Goal: Transaction & Acquisition: Purchase product/service

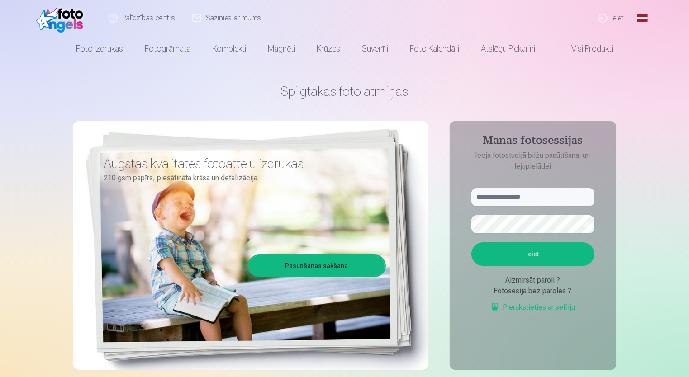
click at [617, 15] on link "Ieiet" at bounding box center [611, 18] width 43 height 36
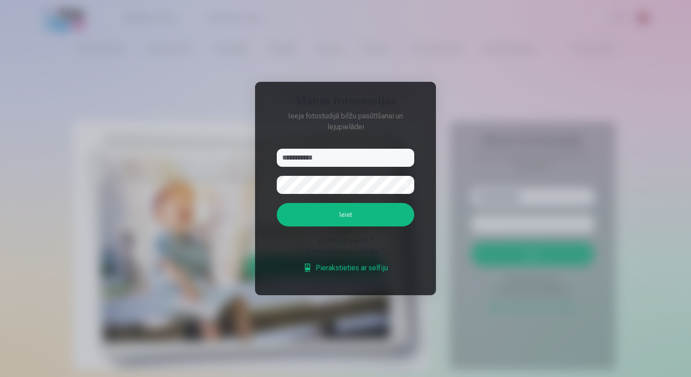
type input "**********"
click at [355, 211] on button "Ieiet" at bounding box center [346, 215] width 138 height 24
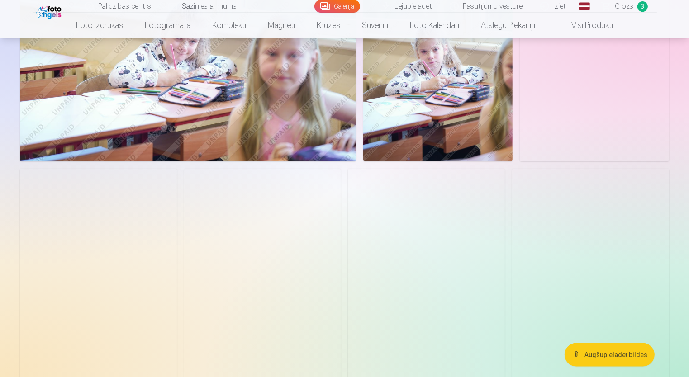
scroll to position [950, 0]
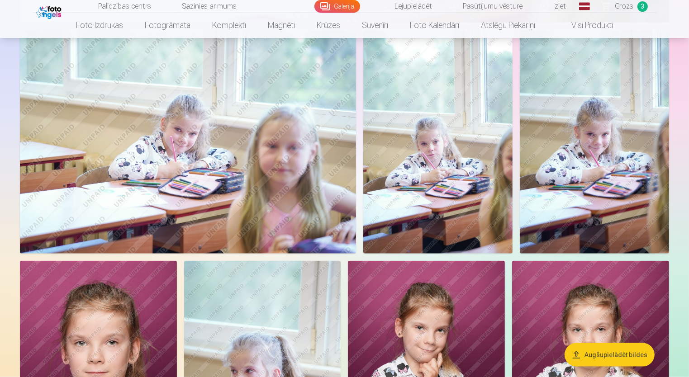
click at [252, 175] on img at bounding box center [188, 142] width 336 height 224
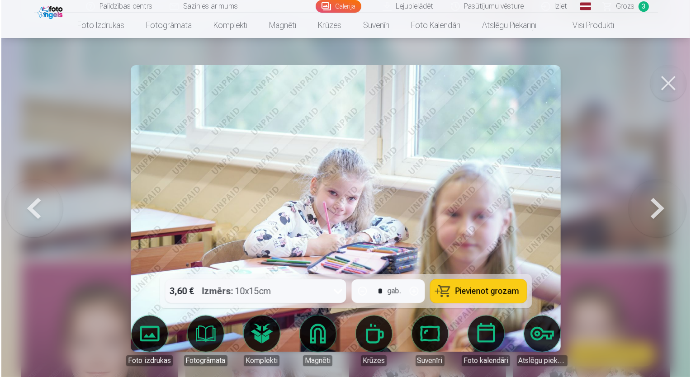
scroll to position [951, 0]
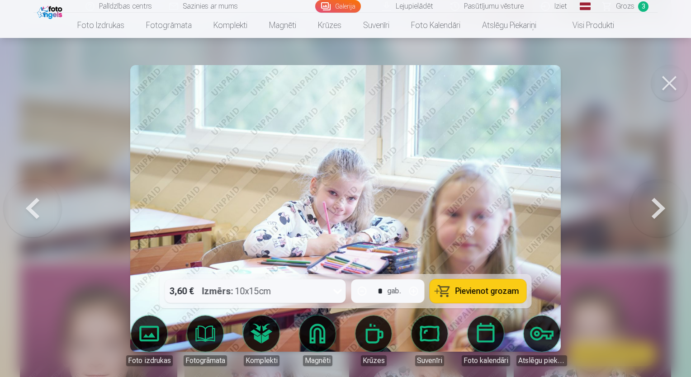
click at [418, 9] on link "Lejupielādēt" at bounding box center [408, 6] width 68 height 13
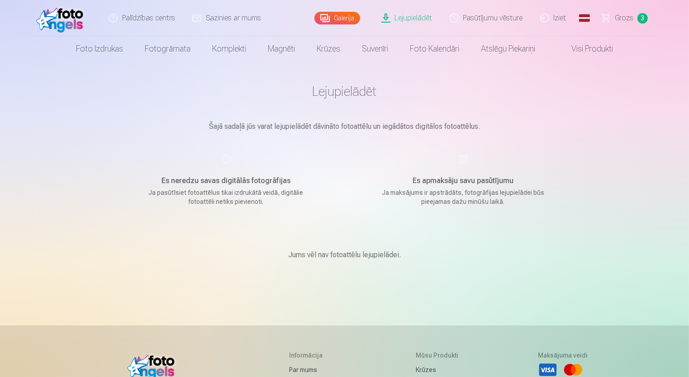
scroll to position [197, 0]
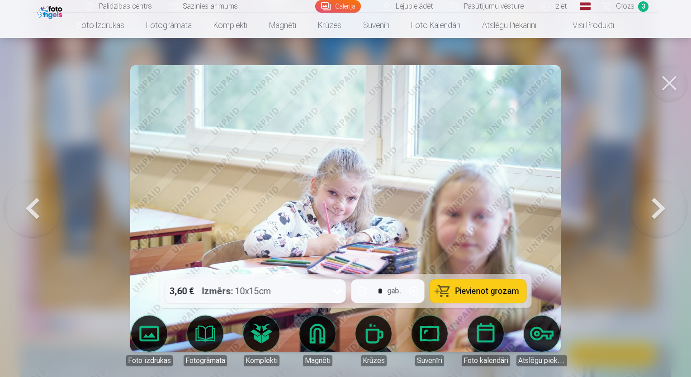
click at [671, 79] on button at bounding box center [669, 83] width 36 height 36
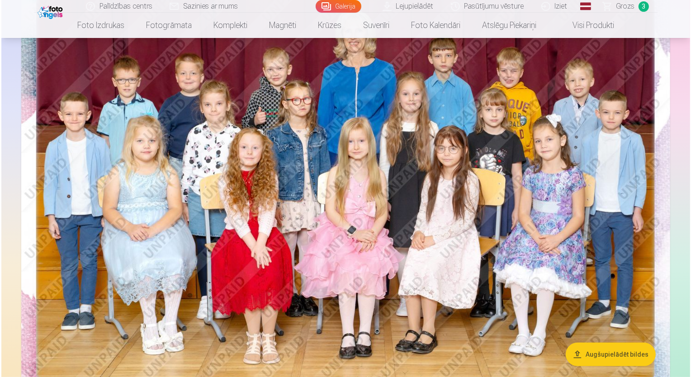
scroll to position [226, 0]
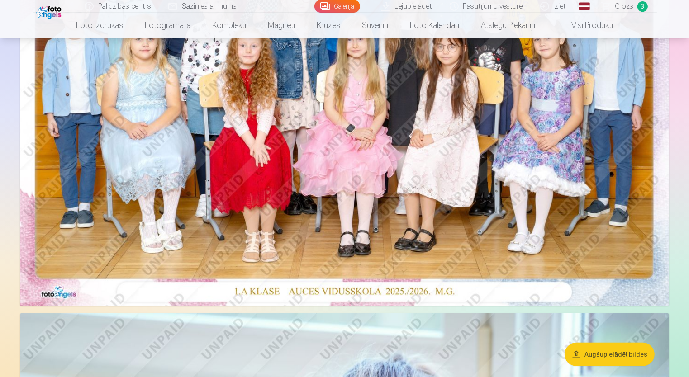
click at [407, 189] on img at bounding box center [344, 89] width 649 height 433
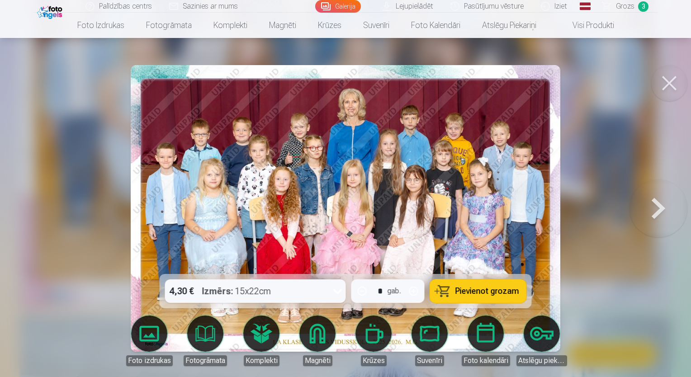
click at [488, 292] on span "Pievienot grozam" at bounding box center [488, 291] width 64 height 8
click at [390, 3] on link "Lejupielādēt" at bounding box center [408, 6] width 68 height 13
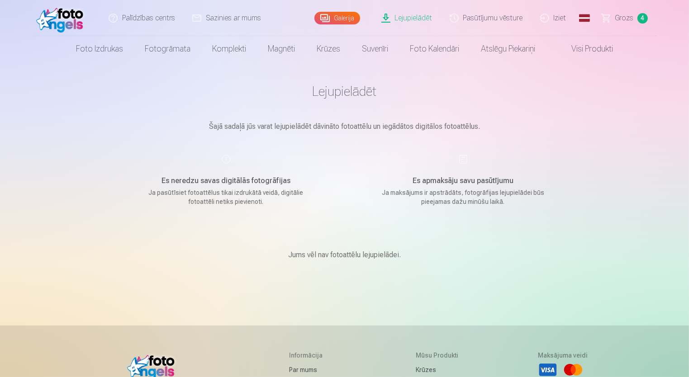
click at [627, 19] on span "Grozs" at bounding box center [624, 18] width 19 height 11
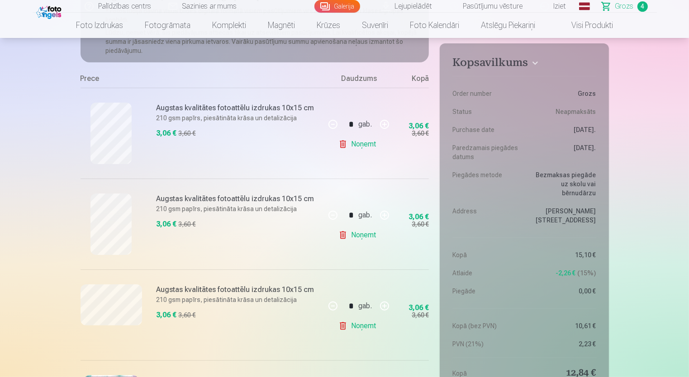
scroll to position [226, 0]
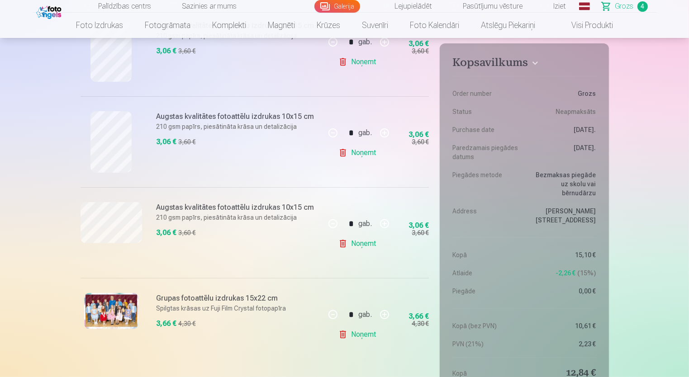
click at [356, 337] on link "Noņemt" at bounding box center [358, 335] width 41 height 18
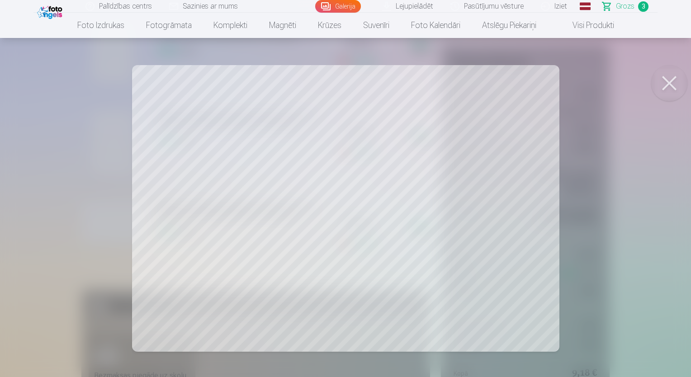
drag, startPoint x: 460, startPoint y: 243, endPoint x: 438, endPoint y: 252, distance: 23.1
click at [438, 252] on div at bounding box center [345, 188] width 691 height 377
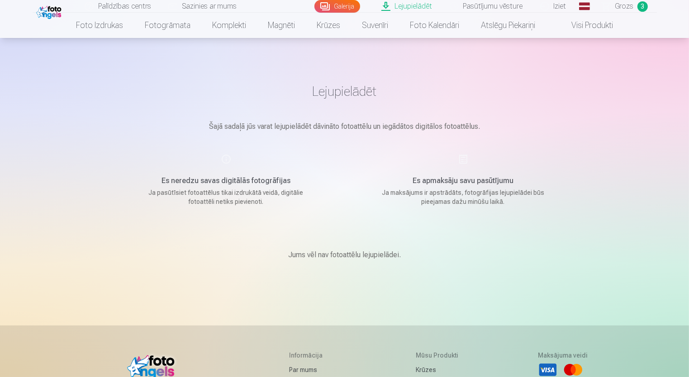
scroll to position [197, 0]
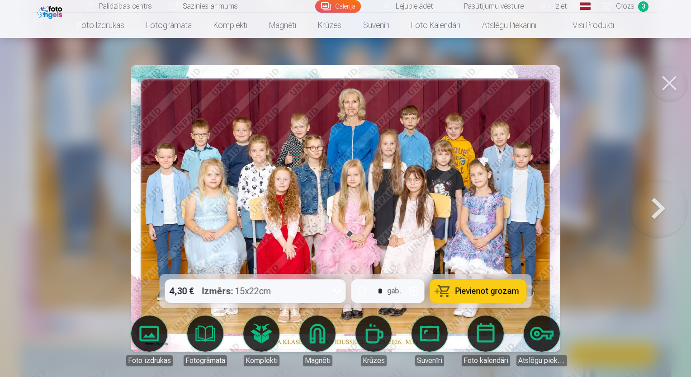
click at [339, 293] on icon at bounding box center [338, 291] width 14 height 14
drag, startPoint x: 478, startPoint y: 160, endPoint x: 420, endPoint y: 179, distance: 60.9
click at [420, 179] on img at bounding box center [346, 208] width 430 height 287
click at [671, 89] on button at bounding box center [669, 83] width 36 height 36
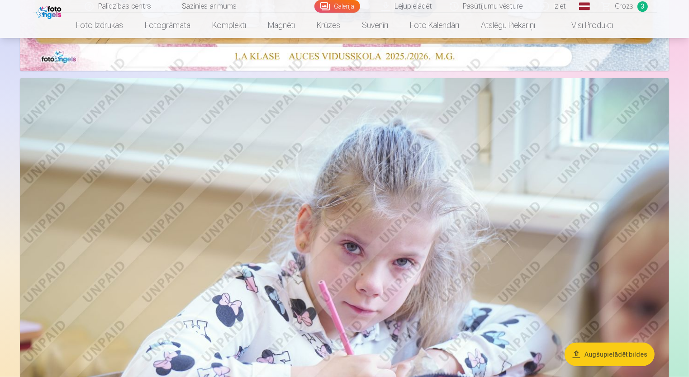
scroll to position [469, 0]
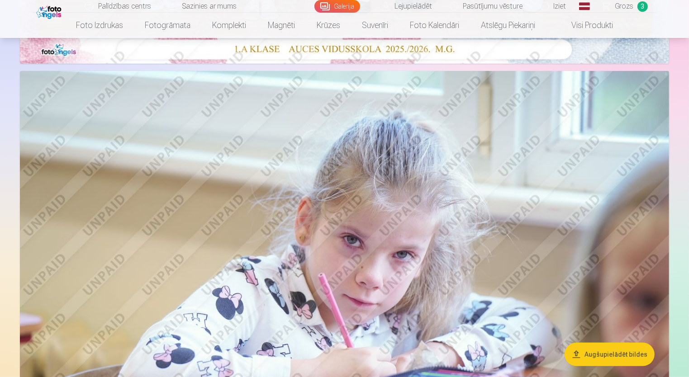
click at [609, 354] on button "Augšupielādēt bildes" at bounding box center [610, 355] width 90 height 24
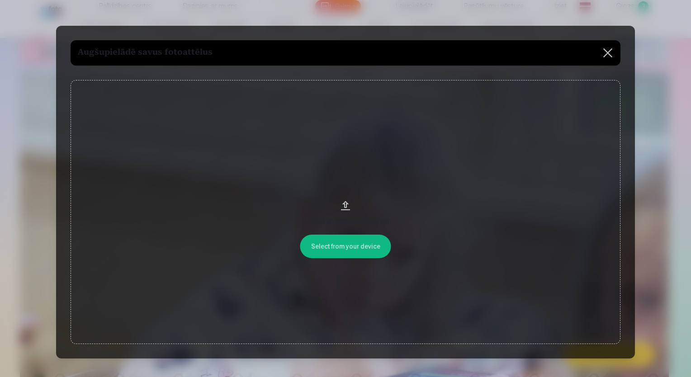
click at [603, 54] on button at bounding box center [607, 52] width 25 height 25
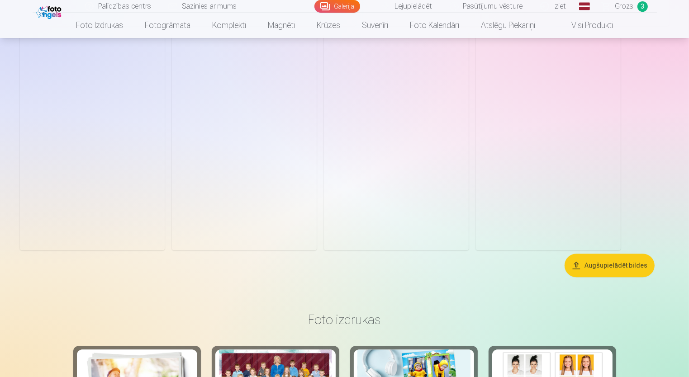
scroll to position [2414, 0]
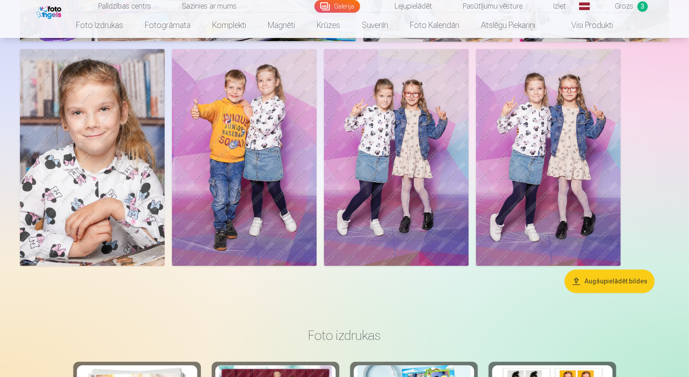
drag, startPoint x: 372, startPoint y: 171, endPoint x: 353, endPoint y: 286, distance: 116.5
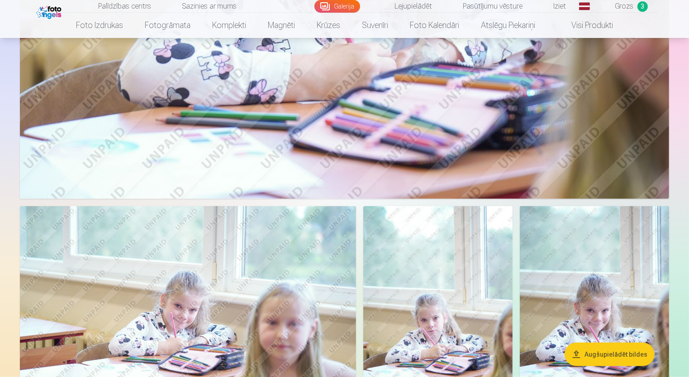
scroll to position [559, 0]
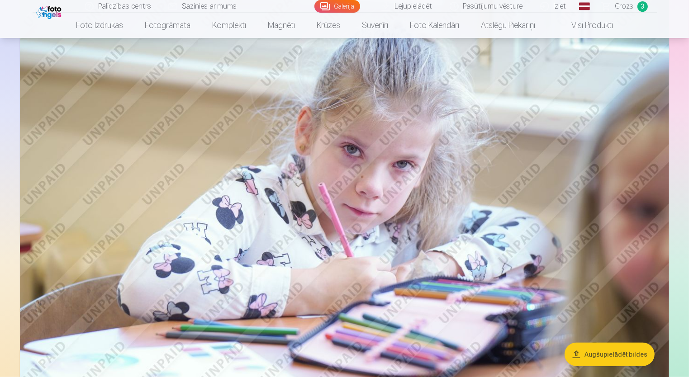
click at [420, 7] on link "Lejupielādēt" at bounding box center [407, 6] width 68 height 13
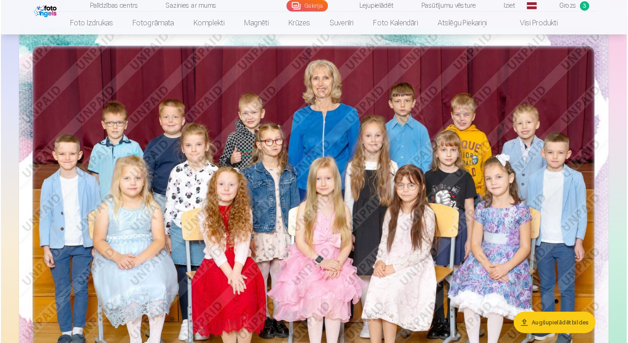
scroll to position [62, 0]
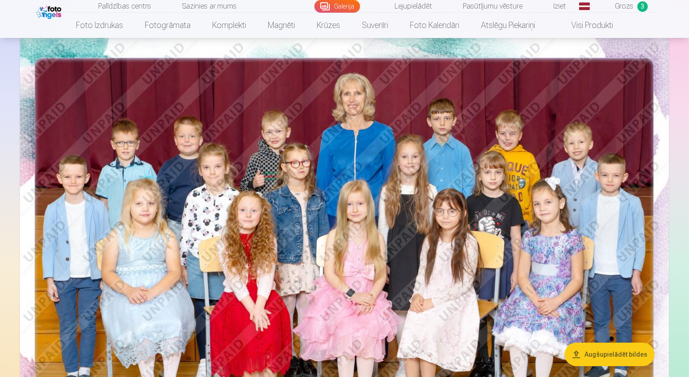
click at [280, 242] on img at bounding box center [344, 254] width 649 height 433
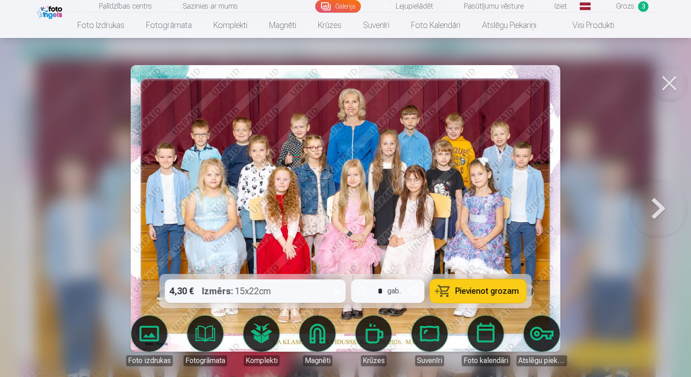
drag, startPoint x: 330, startPoint y: 176, endPoint x: 655, endPoint y: 210, distance: 326.7
click at [655, 210] on button at bounding box center [659, 208] width 58 height 113
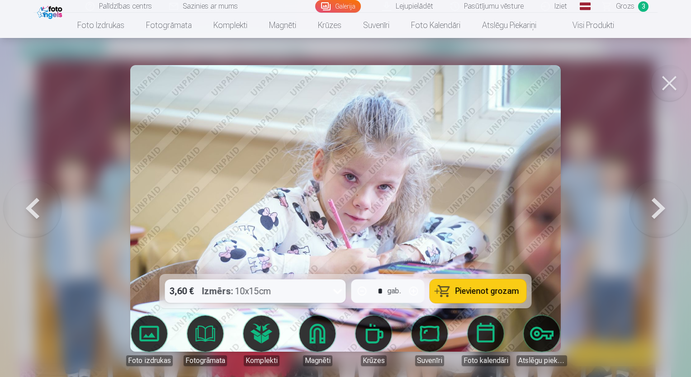
click at [659, 222] on button at bounding box center [659, 208] width 58 height 113
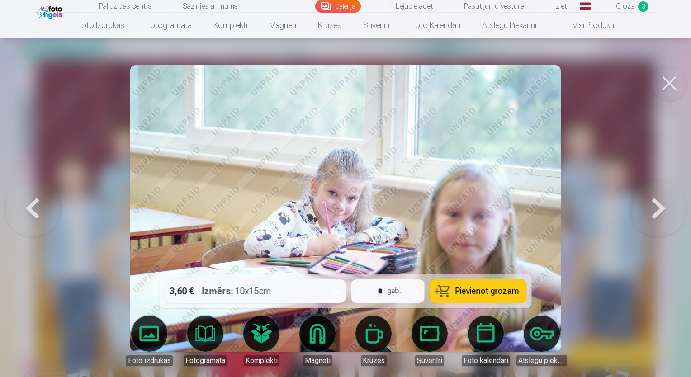
click at [659, 222] on button at bounding box center [659, 208] width 58 height 113
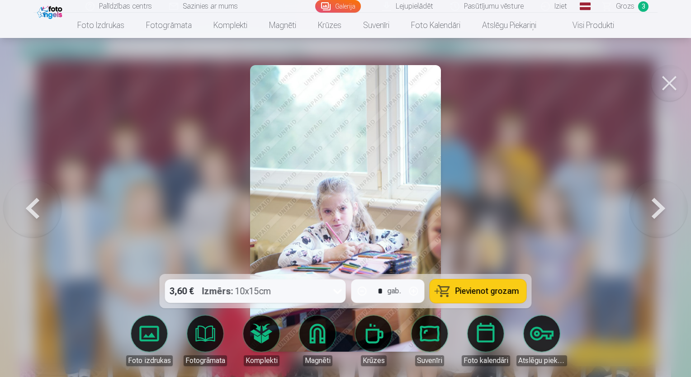
click at [659, 222] on button at bounding box center [659, 208] width 58 height 113
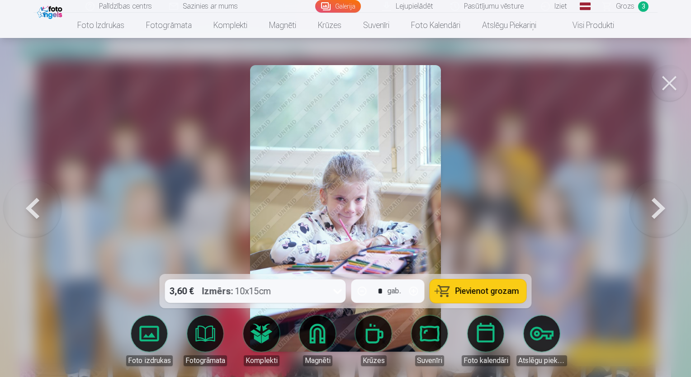
click at [659, 222] on button at bounding box center [659, 208] width 58 height 113
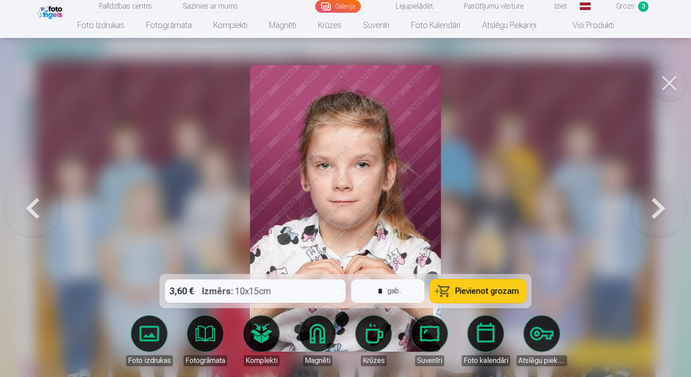
click at [37, 207] on button at bounding box center [33, 208] width 58 height 113
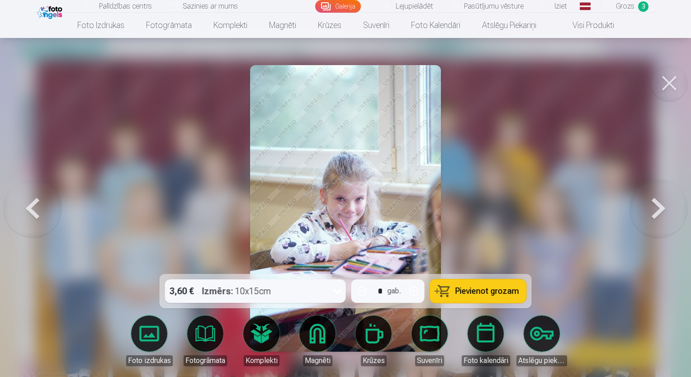
click at [335, 195] on img at bounding box center [345, 208] width 191 height 287
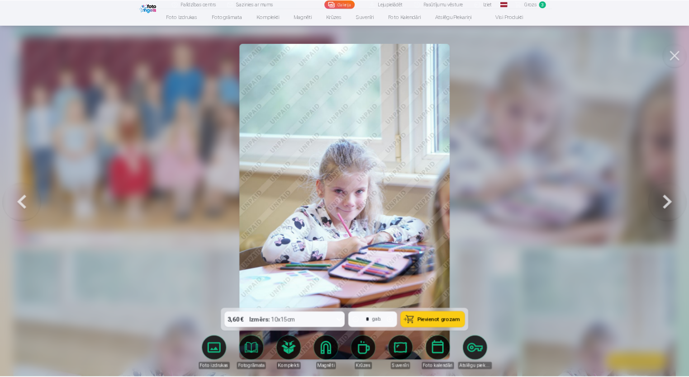
scroll to position [62, 0]
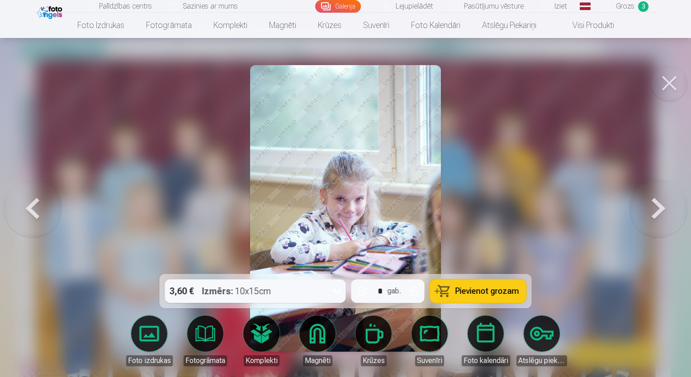
click at [673, 88] on button at bounding box center [669, 83] width 36 height 36
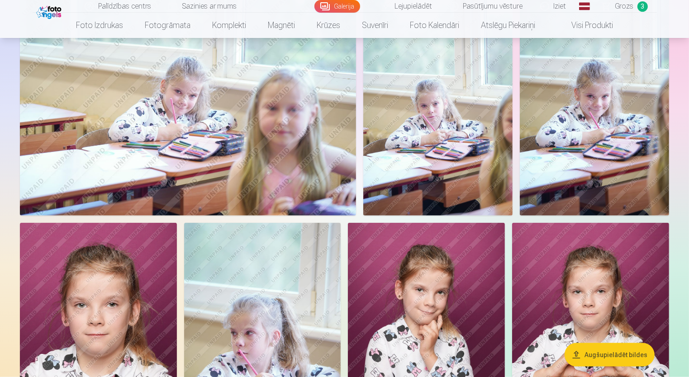
scroll to position [905, 0]
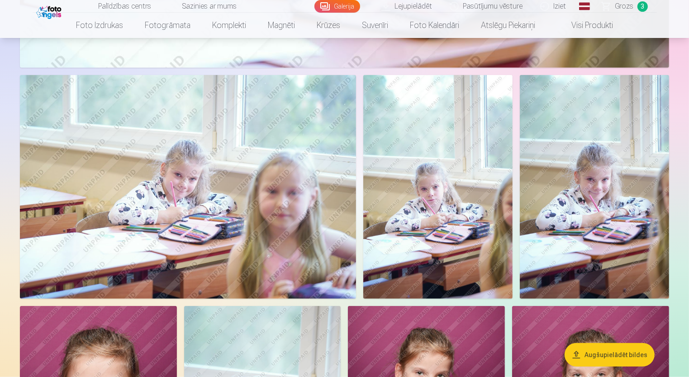
click at [432, 226] on img at bounding box center [437, 187] width 149 height 224
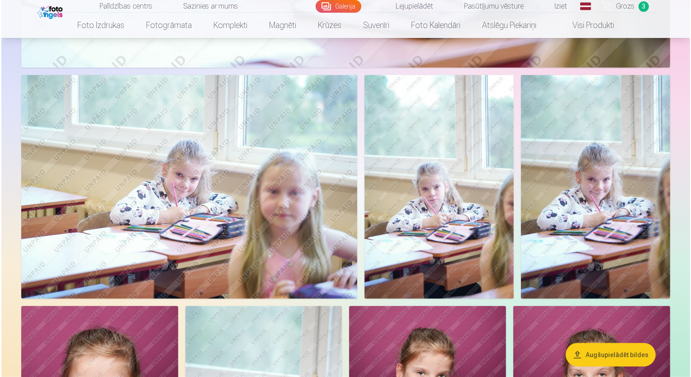
scroll to position [906, 0]
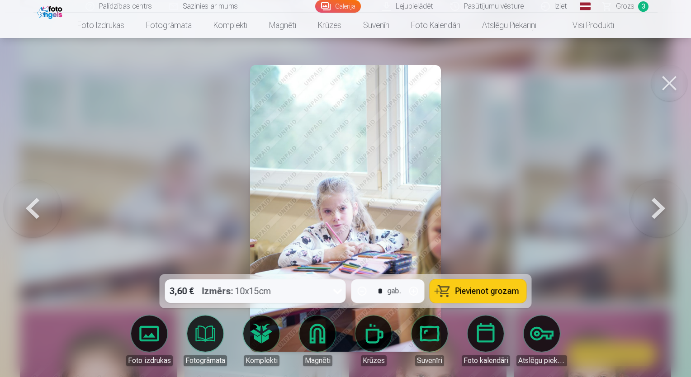
click at [647, 209] on button at bounding box center [659, 208] width 58 height 113
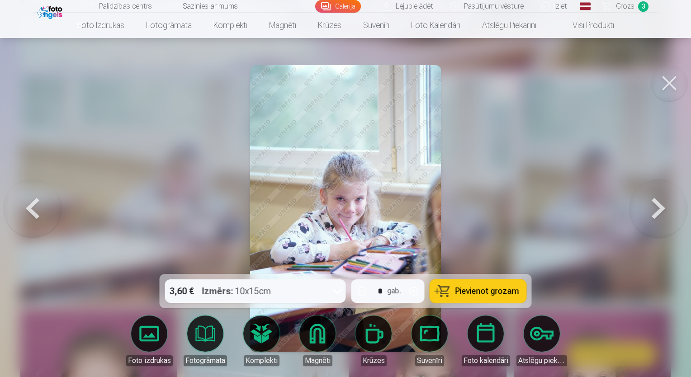
click at [648, 209] on button at bounding box center [659, 208] width 58 height 113
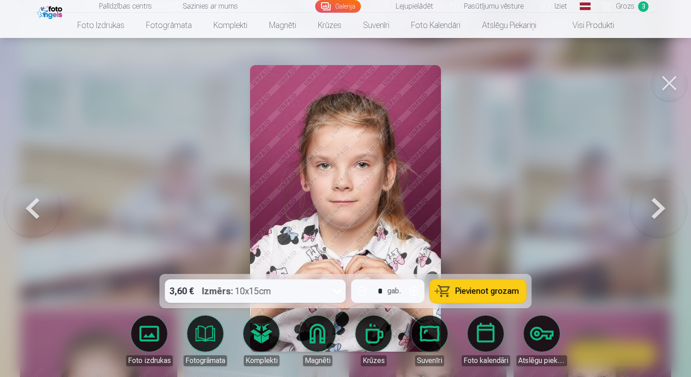
click at [671, 81] on button at bounding box center [669, 83] width 36 height 36
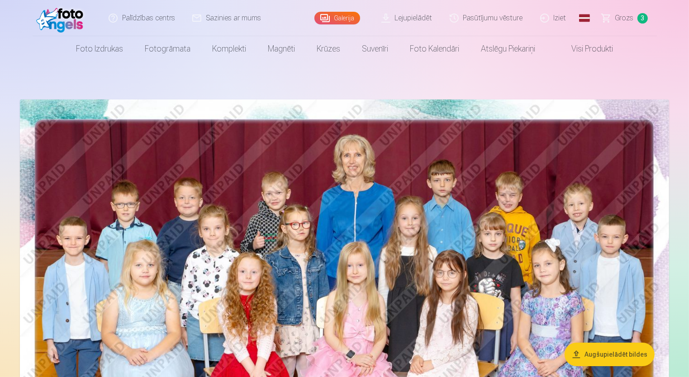
click at [480, 24] on link "Pasūtījumu vēsture" at bounding box center [487, 18] width 90 height 36
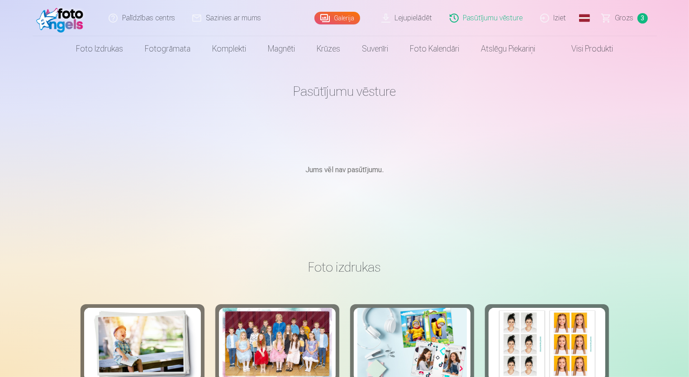
click at [427, 19] on link "Lejupielādēt" at bounding box center [407, 18] width 68 height 36
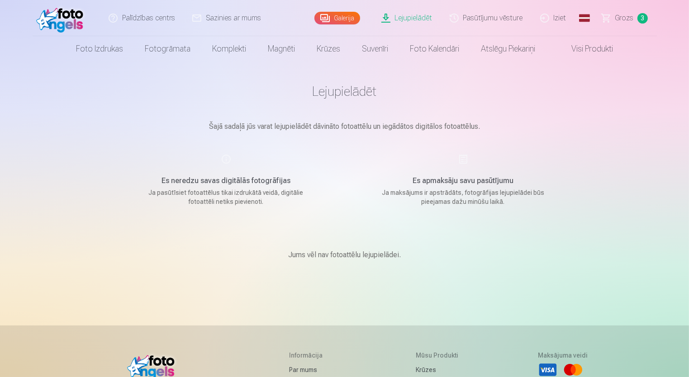
click at [241, 184] on h5 "Es neredzu savas digitālās fotogrāfijas" at bounding box center [226, 181] width 172 height 11
click at [414, 23] on link "Lejupielādēt" at bounding box center [407, 18] width 68 height 36
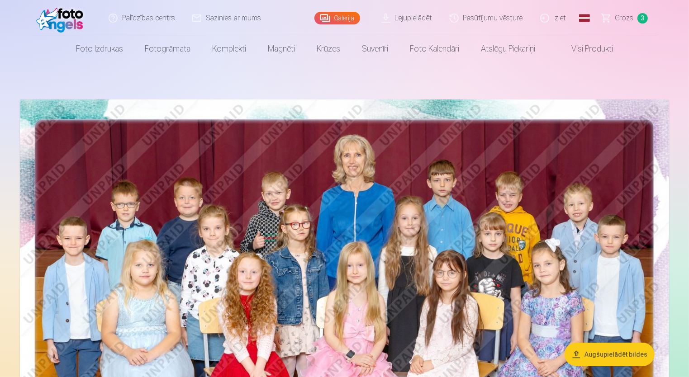
drag, startPoint x: 319, startPoint y: 184, endPoint x: 308, endPoint y: 186, distance: 12.0
click at [308, 186] on img at bounding box center [344, 316] width 649 height 433
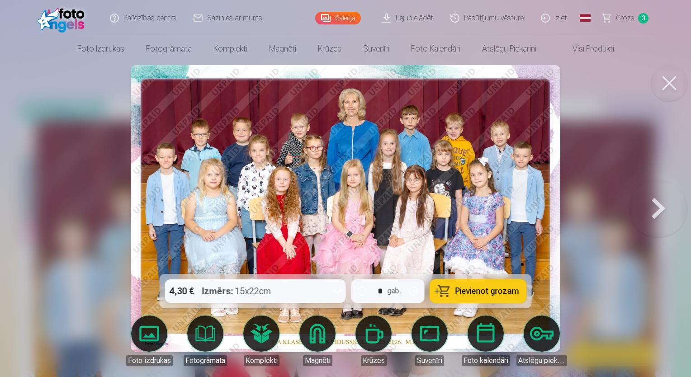
click at [664, 91] on button at bounding box center [669, 83] width 36 height 36
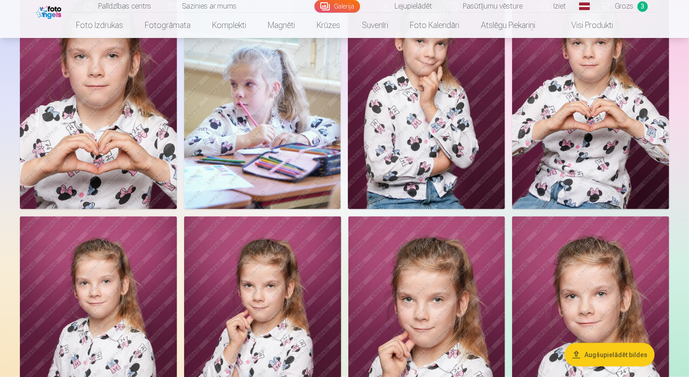
scroll to position [1221, 0]
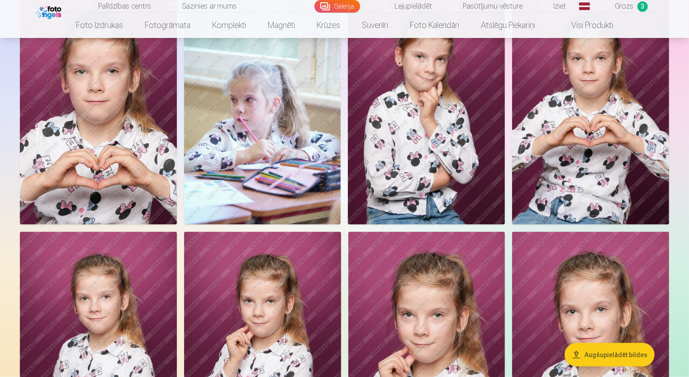
click at [445, 173] on img at bounding box center [426, 107] width 157 height 235
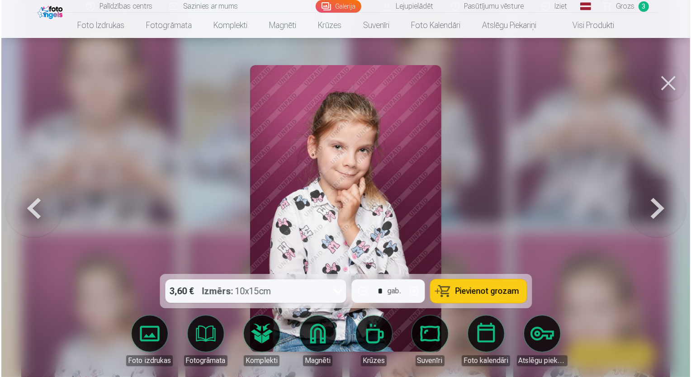
scroll to position [1225, 0]
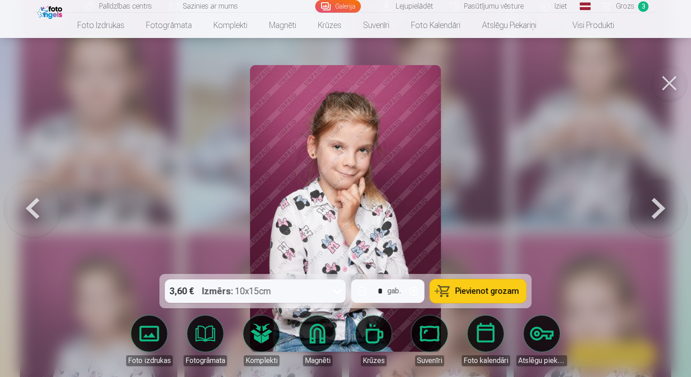
click at [456, 292] on button "Pievienot grozam" at bounding box center [478, 292] width 96 height 24
click at [628, 6] on span "Grozs" at bounding box center [625, 6] width 19 height 11
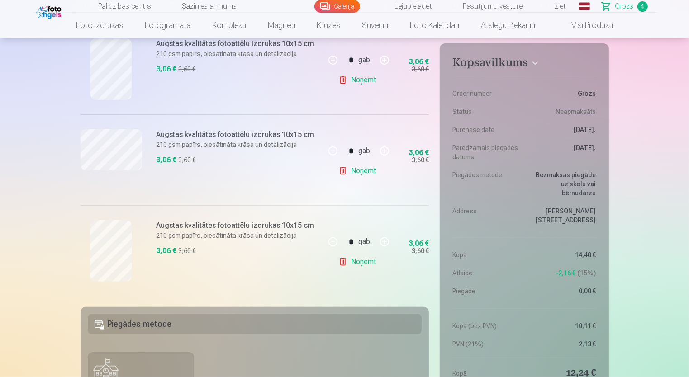
scroll to position [317, 0]
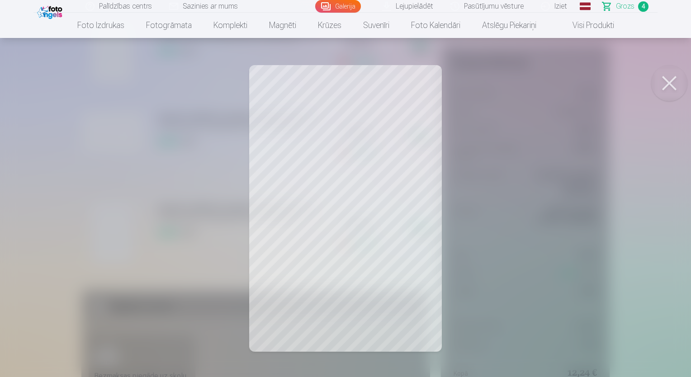
click at [672, 84] on button at bounding box center [669, 83] width 36 height 36
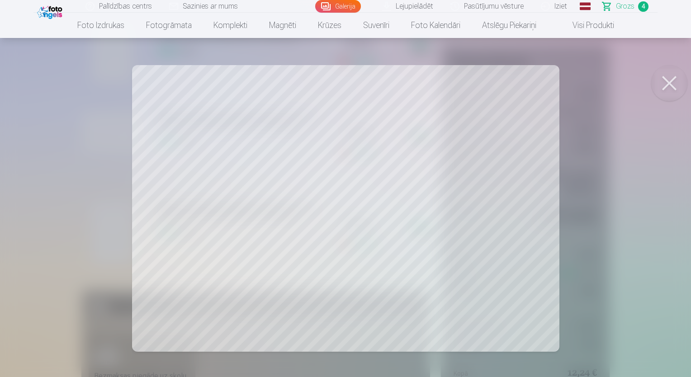
click at [663, 88] on button at bounding box center [669, 83] width 36 height 36
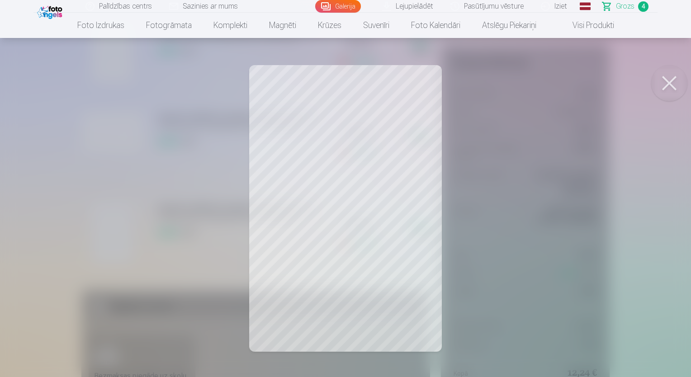
click at [669, 90] on button at bounding box center [669, 83] width 36 height 36
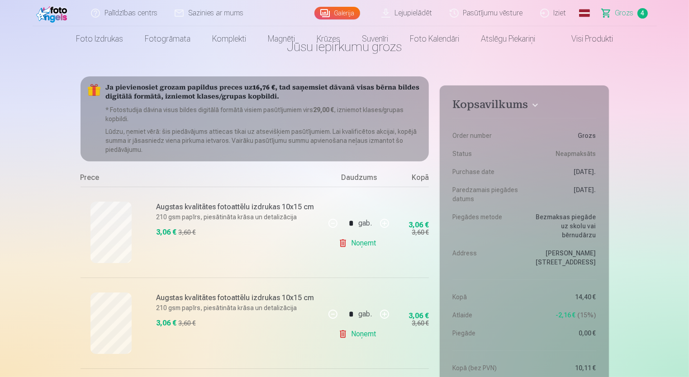
scroll to position [0, 0]
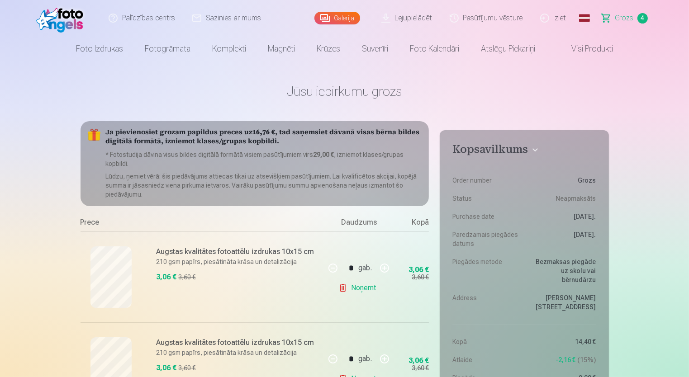
click at [387, 20] on link "Lejupielādēt" at bounding box center [407, 18] width 68 height 36
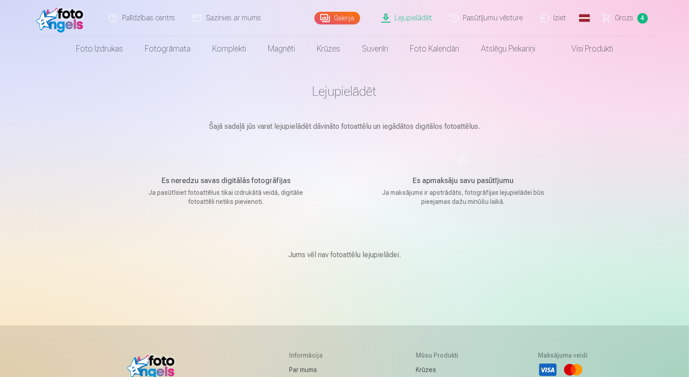
click at [217, 174] on div "Es neredzu savas digitālās fotogrāfijas Ja pasūtīsiet fotoattēlus tikai izdrukā…" at bounding box center [226, 180] width 215 height 52
click at [219, 189] on p "Ja pasūtīsiet fotoattēlus tikai izdrukātā veidā, digitālie fotoattēli netiks pi…" at bounding box center [226, 197] width 172 height 18
click at [205, 134] on main "Lejupielādēt Šajā sadaļā jūs varat lejupielādēt dāvināto fotoattēlu un iegādāto…" at bounding box center [345, 183] width 452 height 242
click at [338, 19] on link "Galerija" at bounding box center [337, 18] width 46 height 13
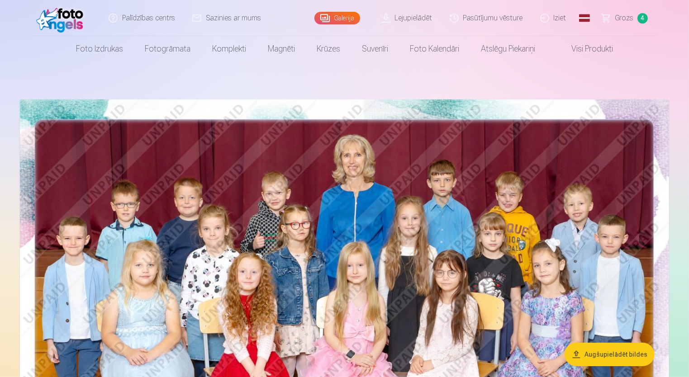
drag, startPoint x: 352, startPoint y: 182, endPoint x: 298, endPoint y: 192, distance: 55.3
click at [298, 192] on img at bounding box center [344, 316] width 649 height 433
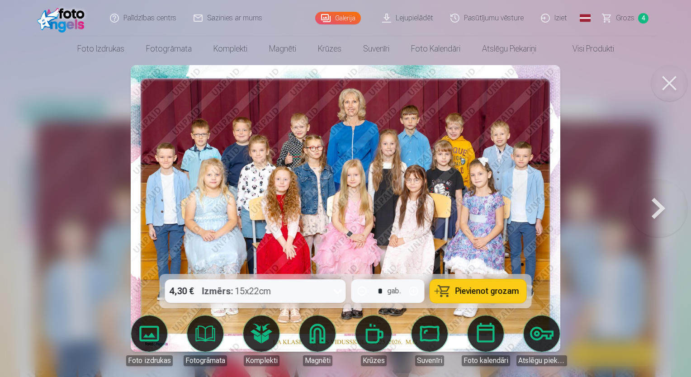
click at [660, 223] on button at bounding box center [659, 208] width 58 height 113
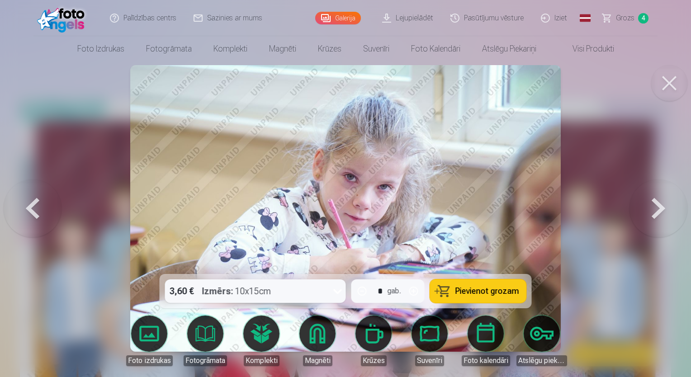
click at [660, 223] on button at bounding box center [659, 208] width 58 height 113
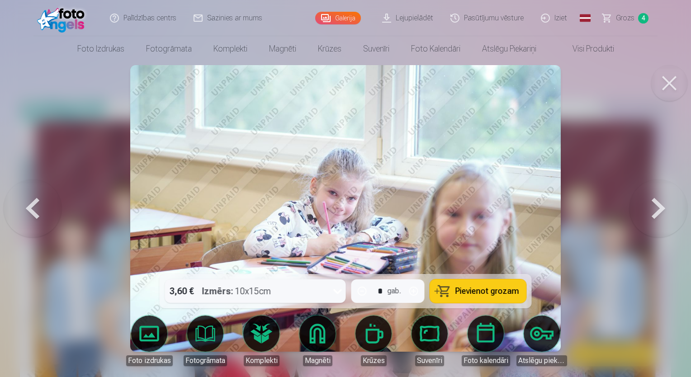
click at [660, 223] on button at bounding box center [659, 208] width 58 height 113
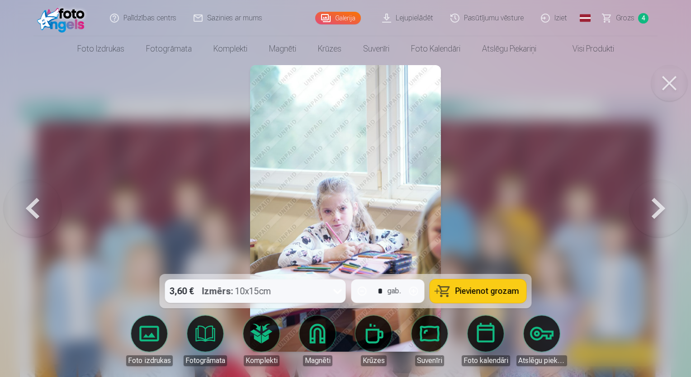
click at [660, 223] on button at bounding box center [659, 208] width 58 height 113
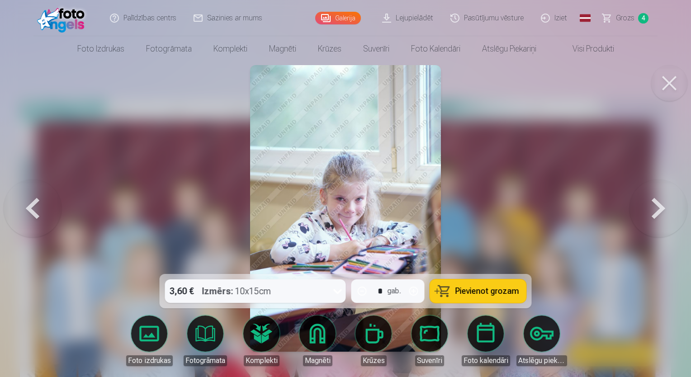
click at [660, 223] on button at bounding box center [659, 208] width 58 height 113
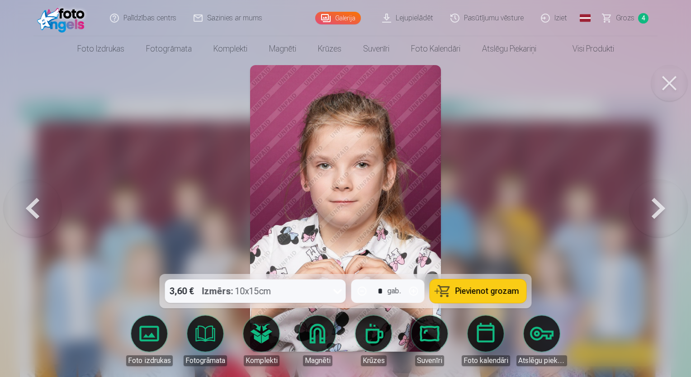
click at [660, 223] on button at bounding box center [659, 208] width 58 height 113
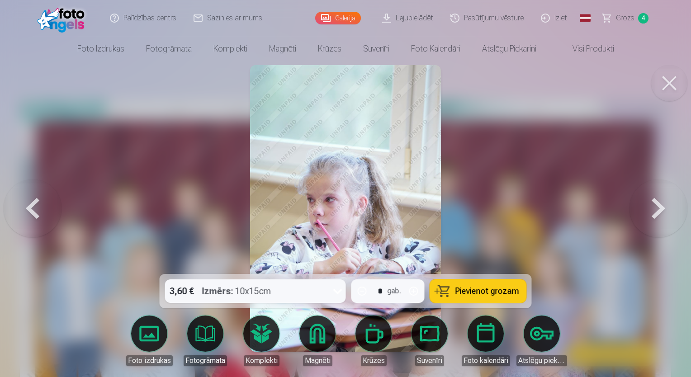
click at [660, 223] on button at bounding box center [659, 208] width 58 height 113
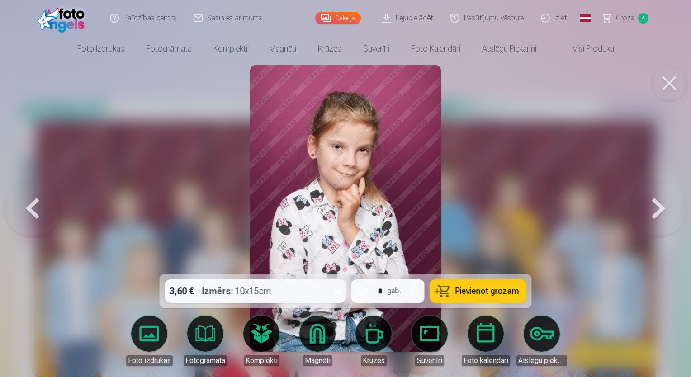
click at [660, 223] on button at bounding box center [659, 208] width 58 height 113
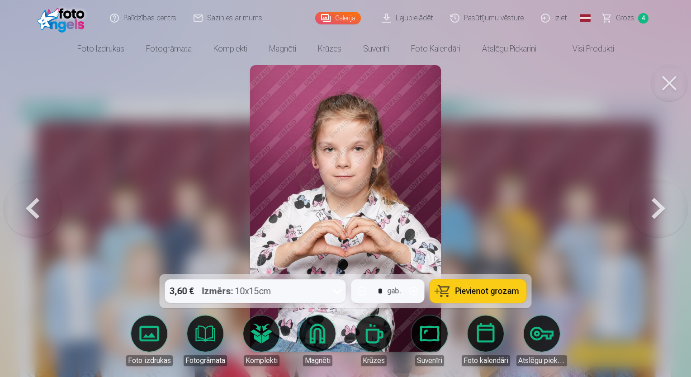
click at [660, 223] on button at bounding box center [659, 208] width 58 height 113
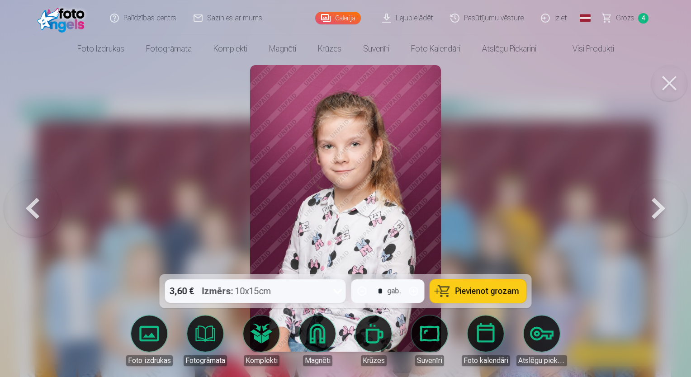
click at [660, 223] on button at bounding box center [659, 208] width 58 height 113
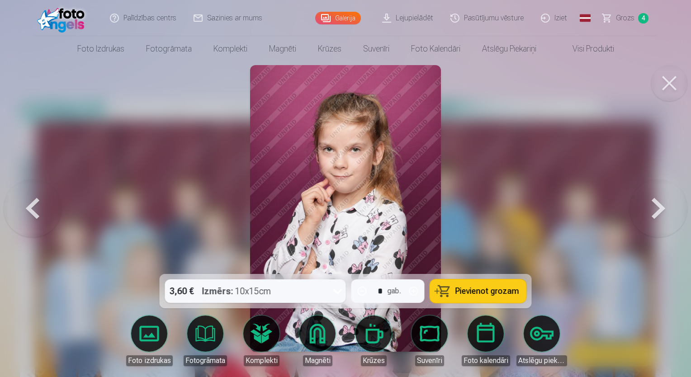
click at [660, 223] on button at bounding box center [659, 208] width 58 height 113
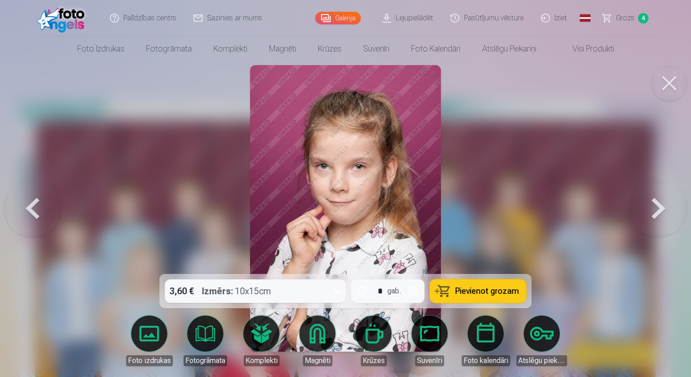
click at [660, 223] on button at bounding box center [659, 208] width 58 height 113
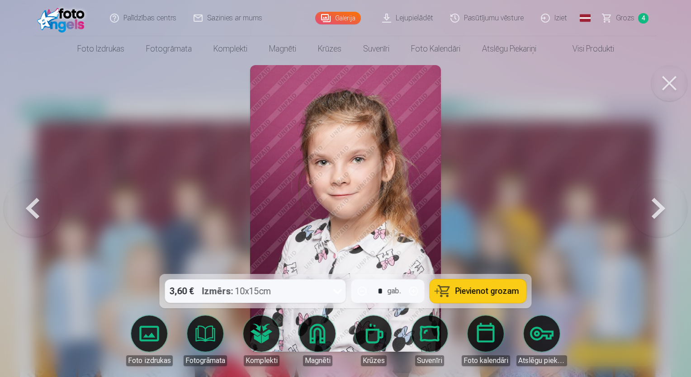
click at [660, 223] on button at bounding box center [659, 208] width 58 height 113
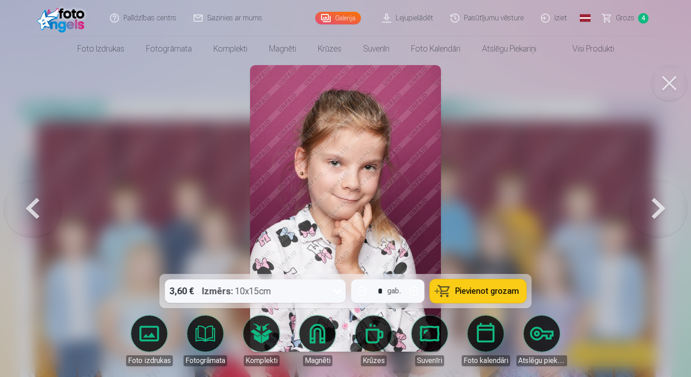
click at [660, 223] on button at bounding box center [659, 208] width 58 height 113
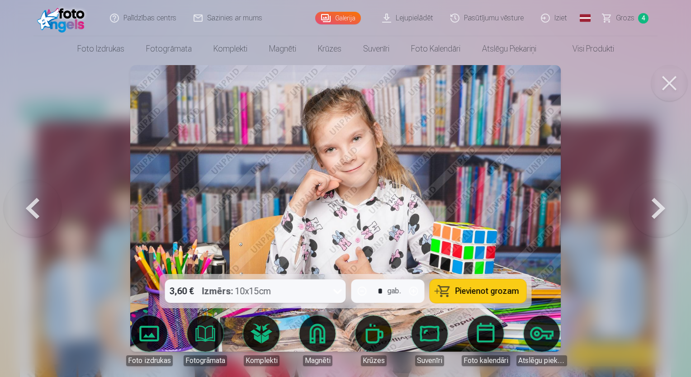
click at [660, 223] on button at bounding box center [659, 208] width 58 height 113
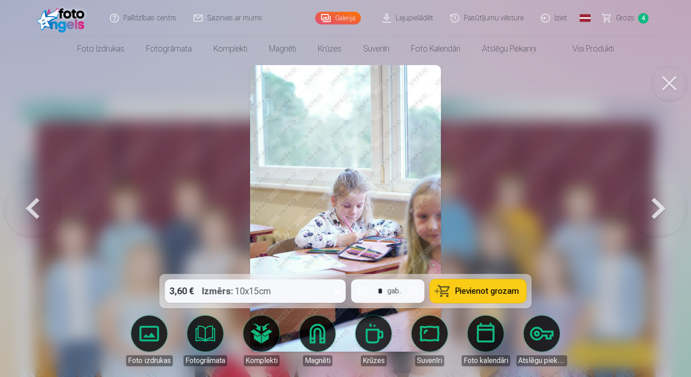
click at [660, 223] on button at bounding box center [659, 208] width 58 height 113
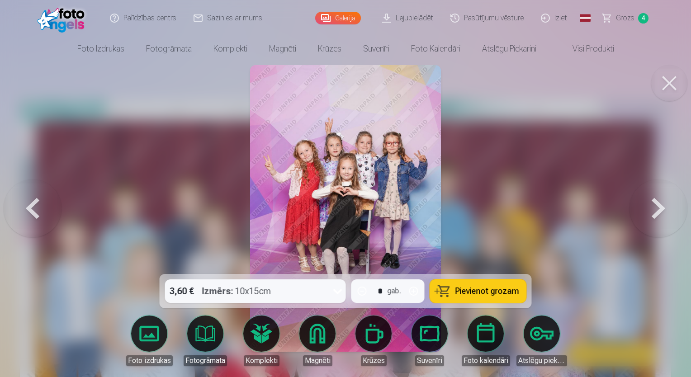
click at [660, 223] on button at bounding box center [659, 208] width 58 height 113
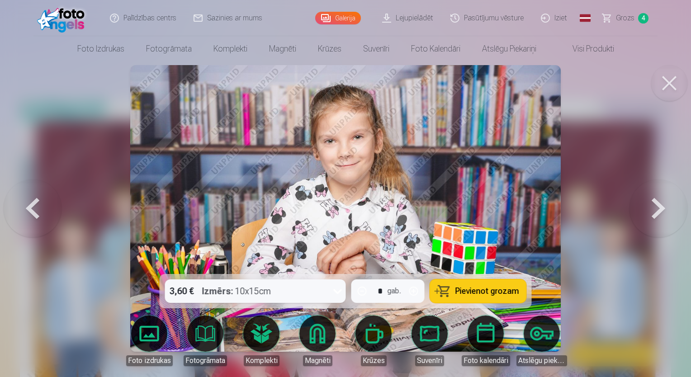
click at [660, 223] on button at bounding box center [659, 208] width 58 height 113
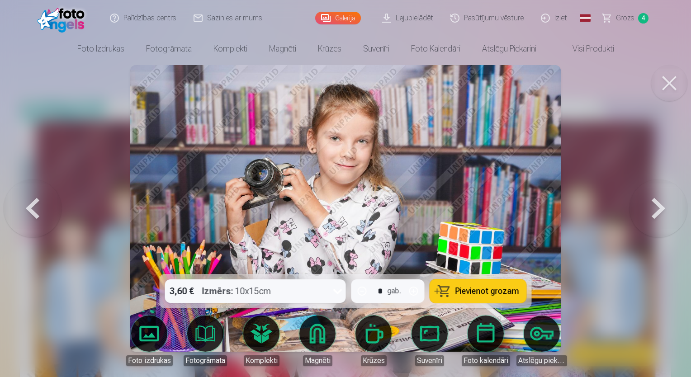
click at [660, 223] on button at bounding box center [659, 208] width 58 height 113
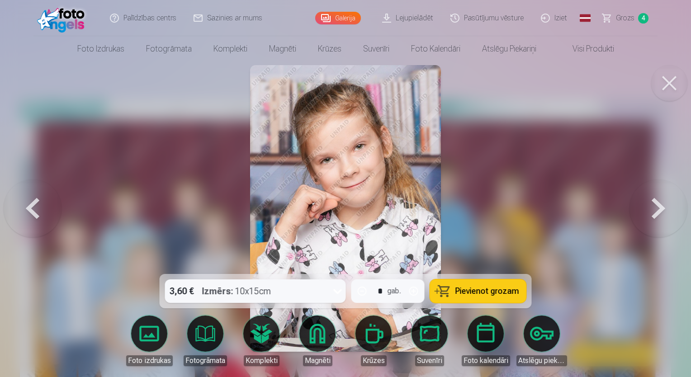
click at [660, 223] on button at bounding box center [659, 208] width 58 height 113
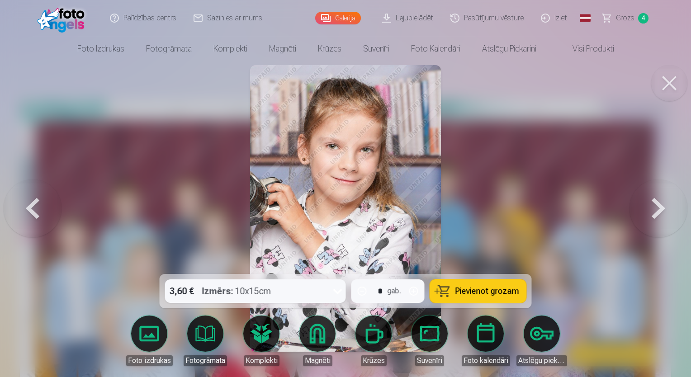
click at [660, 223] on button at bounding box center [659, 208] width 58 height 113
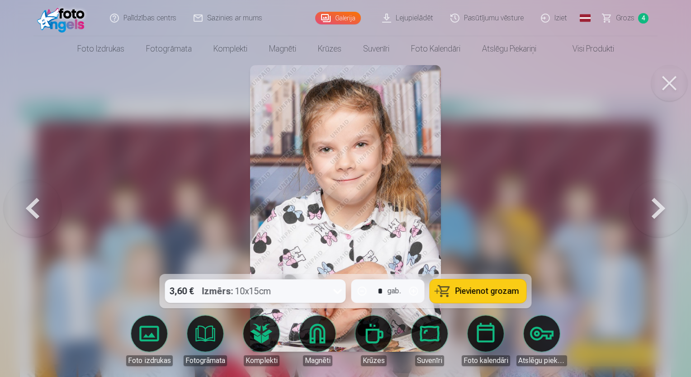
click at [660, 223] on button at bounding box center [659, 208] width 58 height 113
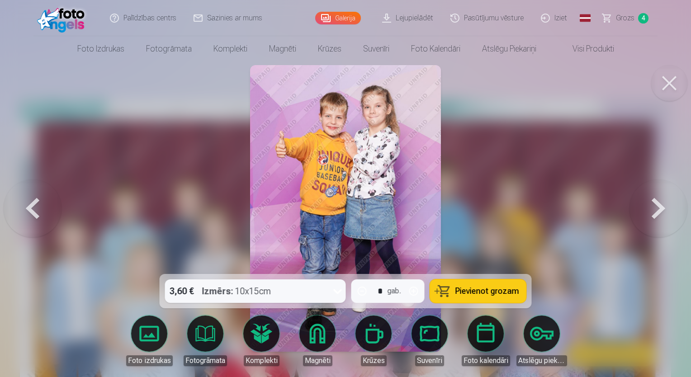
click at [660, 223] on button at bounding box center [659, 208] width 58 height 113
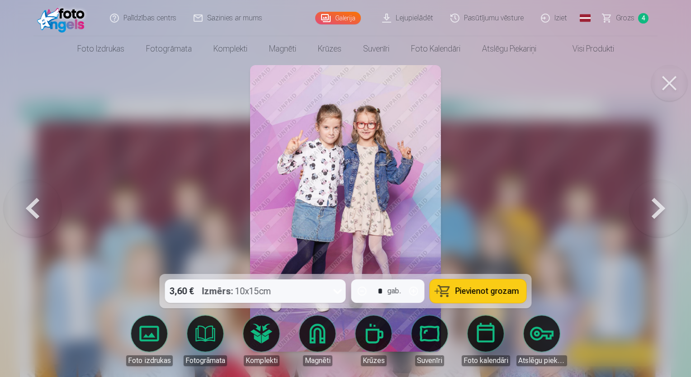
click at [660, 223] on button at bounding box center [659, 208] width 58 height 113
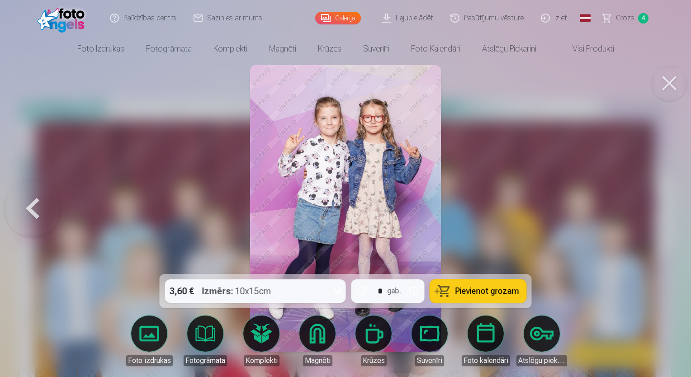
click at [660, 223] on div at bounding box center [345, 188] width 691 height 377
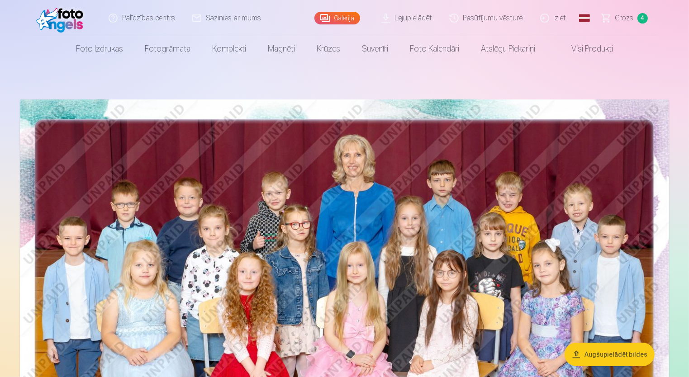
click at [573, 52] on link "Visi produkti" at bounding box center [585, 48] width 78 height 25
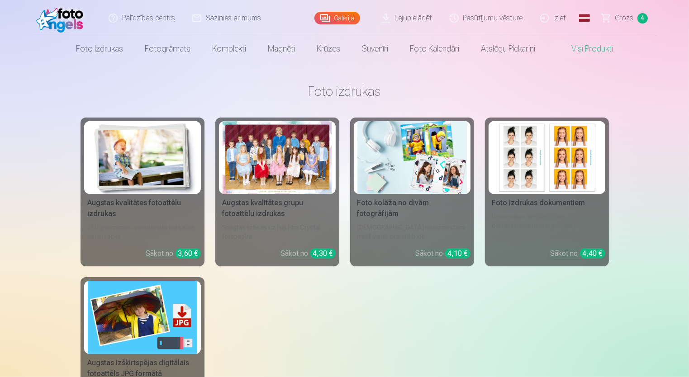
click at [632, 21] on span "Grozs" at bounding box center [624, 18] width 19 height 11
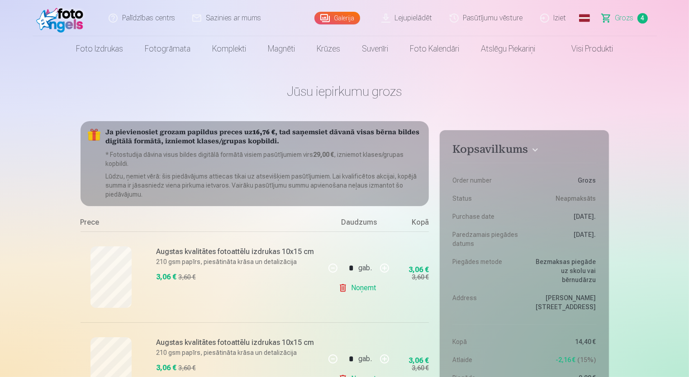
click at [566, 24] on link "Iziet" at bounding box center [553, 18] width 43 height 36
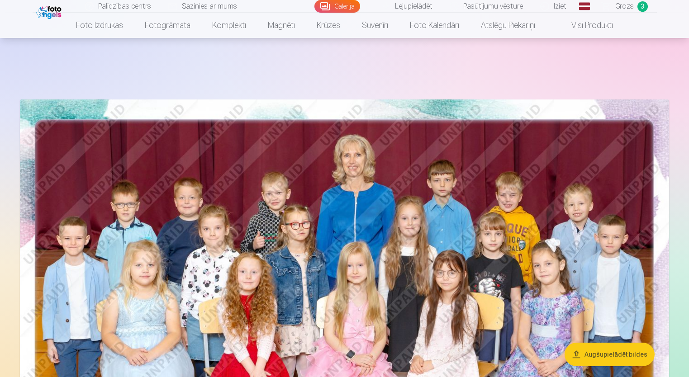
scroll to position [4291, 0]
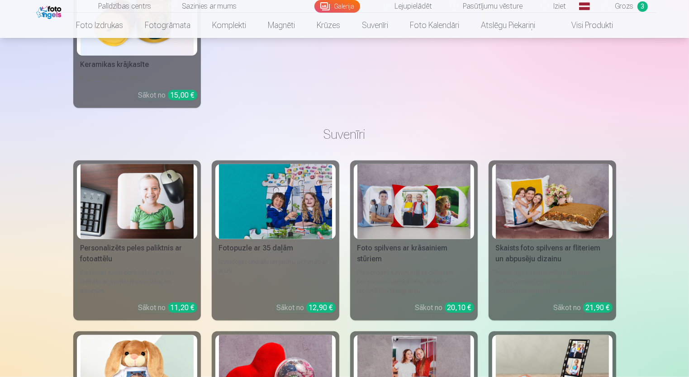
click at [629, 9] on span "Grozs" at bounding box center [624, 6] width 19 height 11
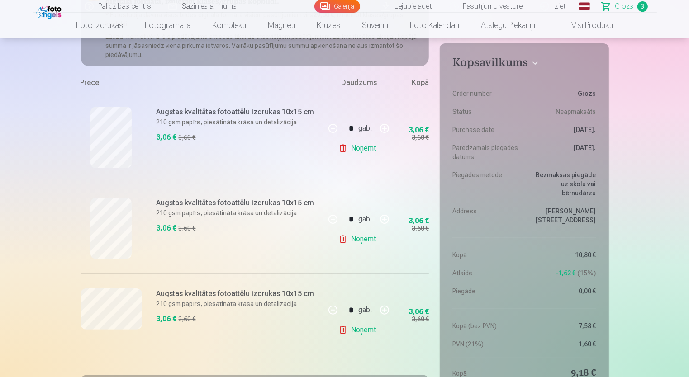
scroll to position [181, 0]
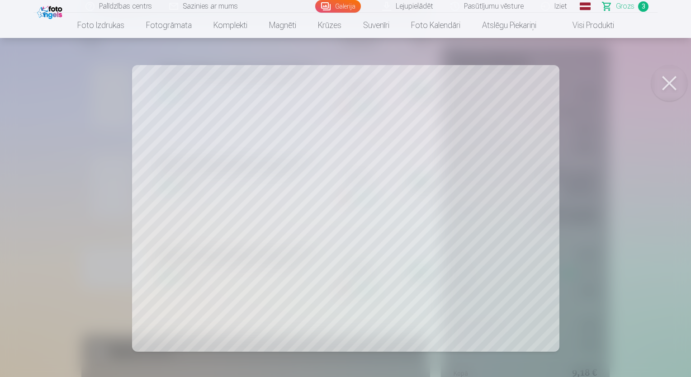
click at [670, 82] on button at bounding box center [669, 83] width 36 height 36
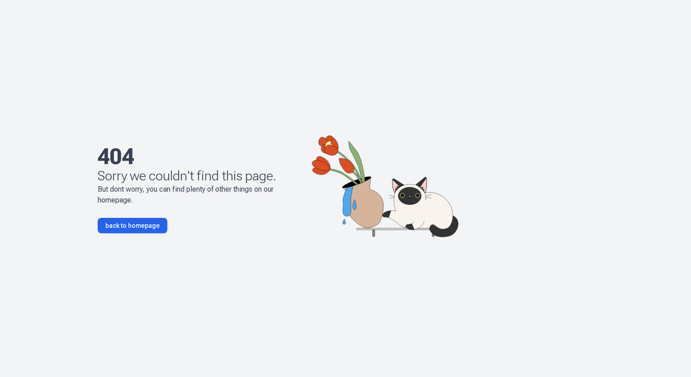
click at [112, 223] on link "back to homepage" at bounding box center [133, 225] width 70 height 15
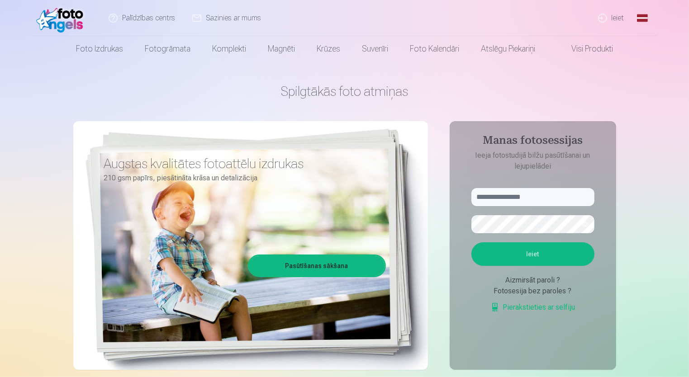
click at [609, 15] on link "Ieiet" at bounding box center [611, 18] width 43 height 36
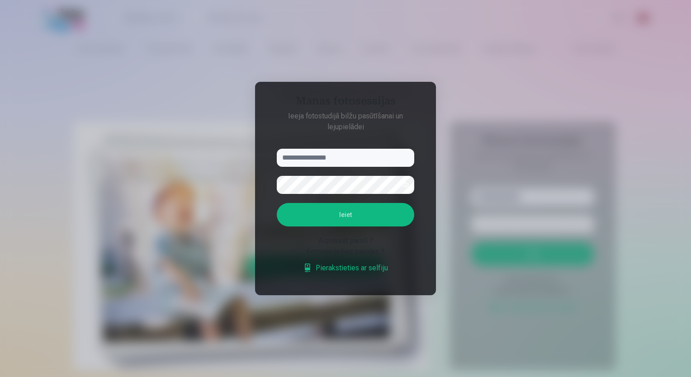
click at [312, 161] on input "text" at bounding box center [346, 158] width 138 height 18
type input "**********"
click at [277, 203] on button "Ieiet" at bounding box center [346, 215] width 138 height 24
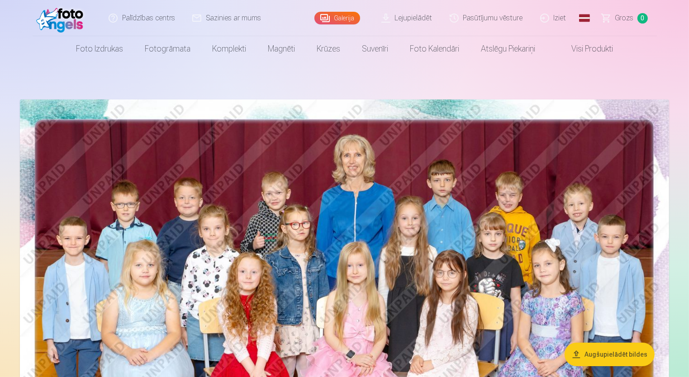
click at [394, 14] on link "Lejupielādēt" at bounding box center [407, 18] width 68 height 36
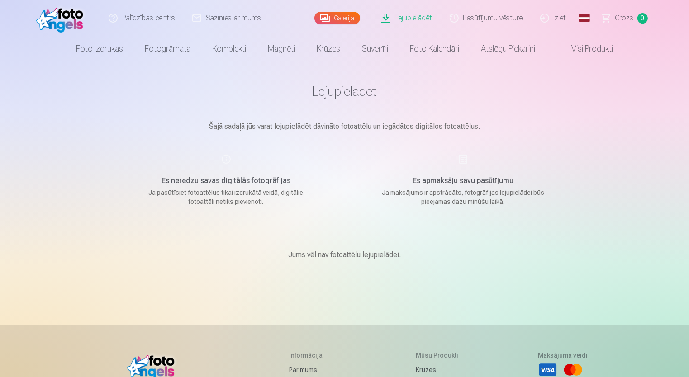
click at [626, 19] on span "Grozs" at bounding box center [624, 18] width 19 height 11
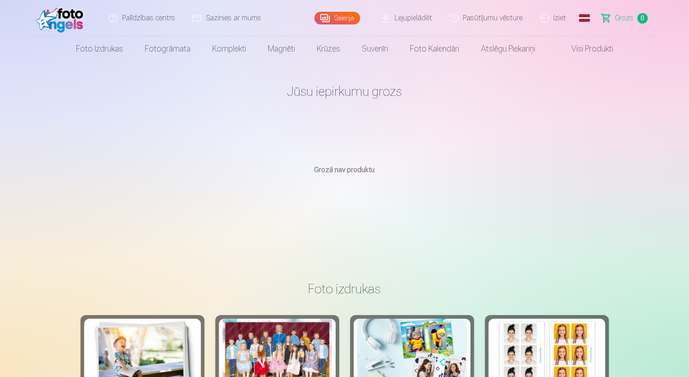
click at [476, 16] on link "Pasūtījumu vēsture" at bounding box center [487, 18] width 90 height 36
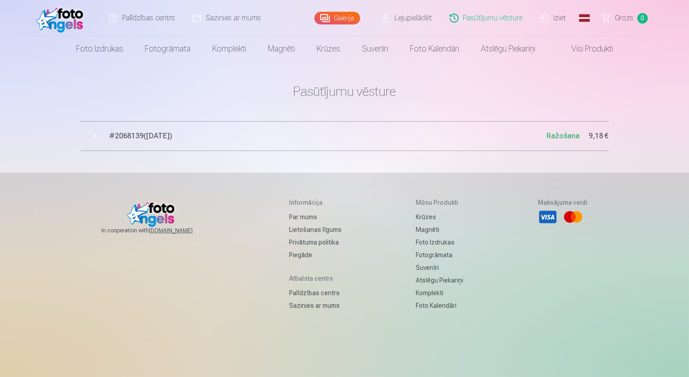
click at [87, 139] on button "# 2068139 ( 8.10.2025 ) Ražošana 9,18 €" at bounding box center [345, 136] width 528 height 30
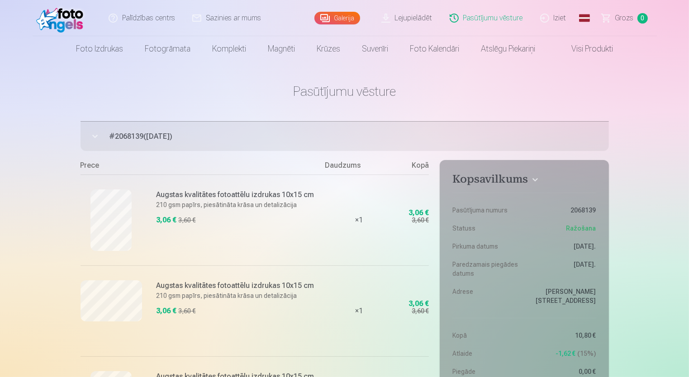
click at [427, 18] on link "Lejupielādēt" at bounding box center [407, 18] width 68 height 36
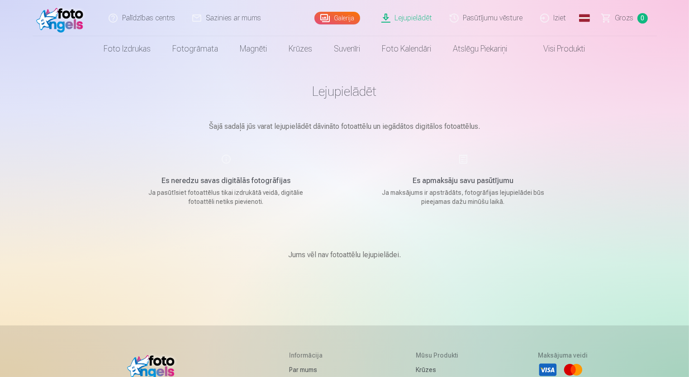
click at [375, 252] on p "Jums vēl nav fotoattēlu lejupielādei." at bounding box center [344, 255] width 113 height 11
click at [419, 19] on link "Lejupielādēt" at bounding box center [407, 18] width 68 height 36
click at [463, 160] on div "Es apmaksāju savu pasūtījumu Ja maksājums ir apstrādāts, fotogrāfijas lejupielā…" at bounding box center [463, 180] width 215 height 52
click at [470, 201] on p "Ja maksājums ir apstrādāts, fotogrāfijas lejupielādei būs pieejamas dažu minūšu…" at bounding box center [463, 197] width 172 height 18
click at [619, 20] on span "Grozs" at bounding box center [624, 18] width 19 height 11
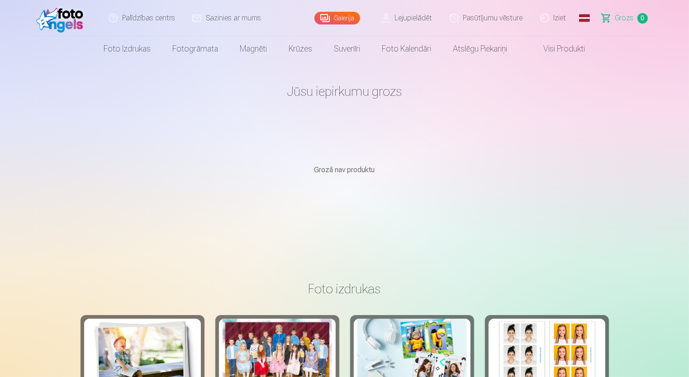
click at [412, 19] on link "Lejupielādēt" at bounding box center [407, 18] width 68 height 36
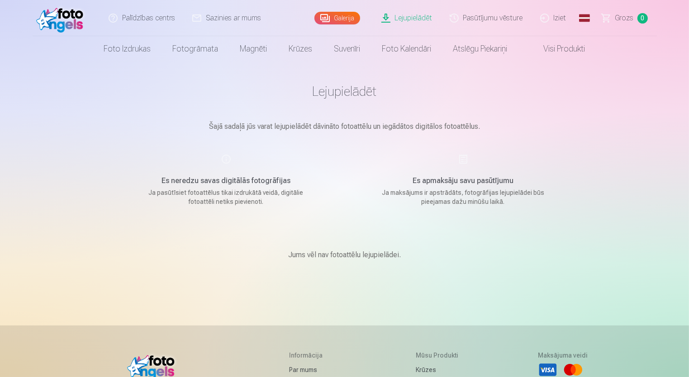
click at [346, 17] on link "Galerija" at bounding box center [337, 18] width 46 height 13
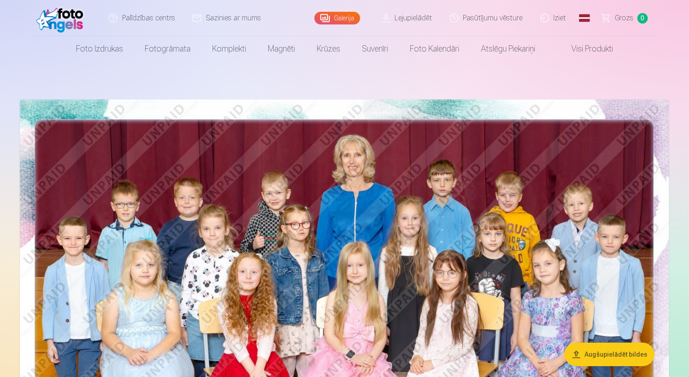
click at [433, 19] on link "Lejupielādēt" at bounding box center [407, 18] width 68 height 36
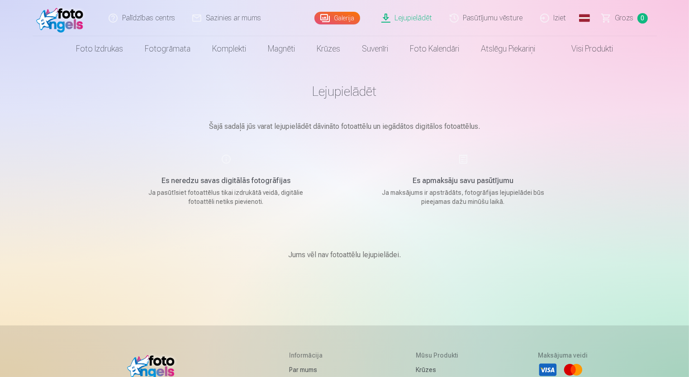
click at [418, 23] on link "Lejupielādēt" at bounding box center [407, 18] width 68 height 36
click at [348, 18] on link "Galerija" at bounding box center [337, 18] width 46 height 13
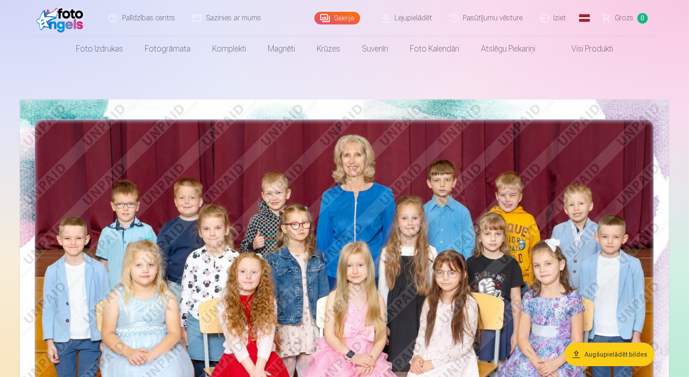
click at [419, 18] on link "Lejupielādēt" at bounding box center [407, 18] width 68 height 36
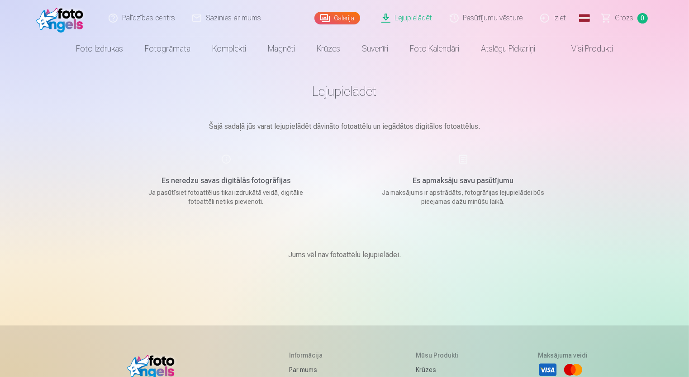
click at [407, 22] on link "Lejupielādēt" at bounding box center [407, 18] width 68 height 36
click at [625, 24] on link "Grozs 0" at bounding box center [625, 18] width 63 height 36
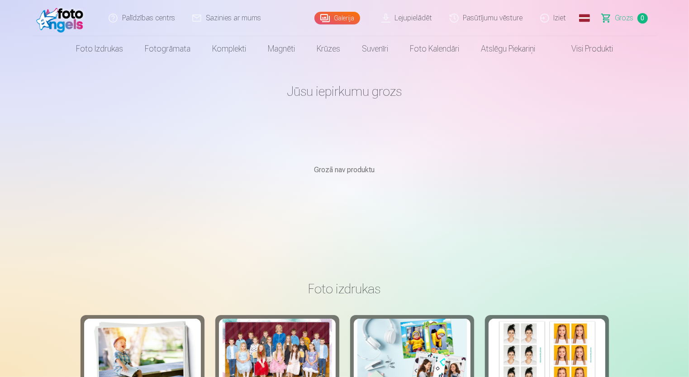
click at [406, 18] on link "Lejupielādēt" at bounding box center [407, 18] width 68 height 36
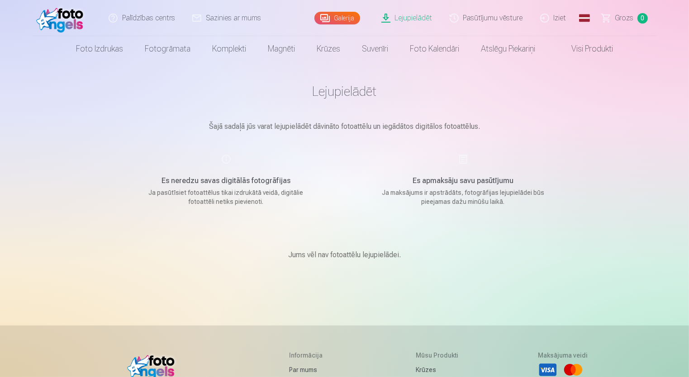
click at [565, 20] on link "Iziet" at bounding box center [553, 18] width 43 height 36
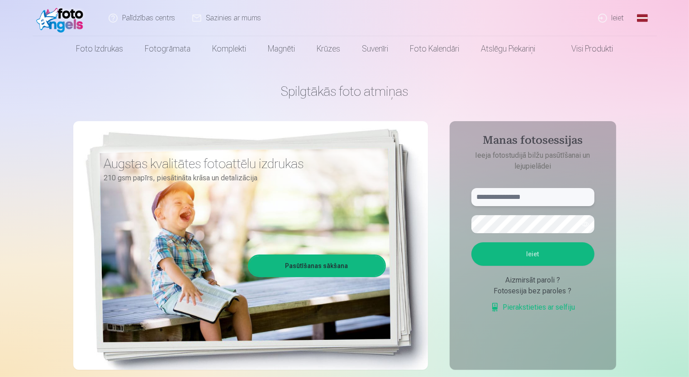
click at [523, 204] on input "text" at bounding box center [532, 197] width 123 height 18
click at [537, 199] on input "text" at bounding box center [532, 197] width 123 height 18
type input "**********"
click at [576, 248] on button "Ieiet" at bounding box center [532, 254] width 123 height 24
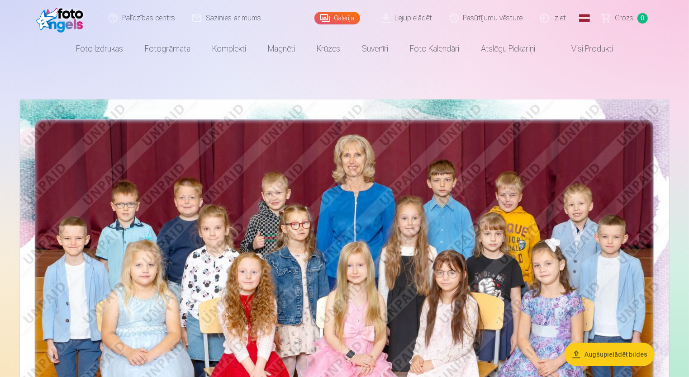
click at [403, 14] on link "Lejupielādēt" at bounding box center [407, 18] width 68 height 36
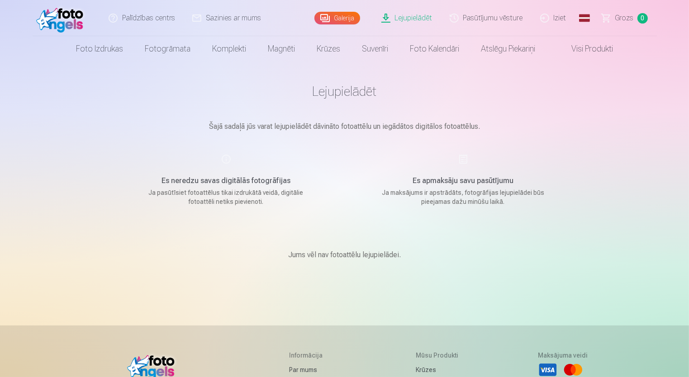
click at [446, 180] on h5 "Es apmaksāju savu pasūtījumu" at bounding box center [463, 181] width 172 height 11
click at [618, 19] on span "Grozs" at bounding box center [624, 18] width 19 height 11
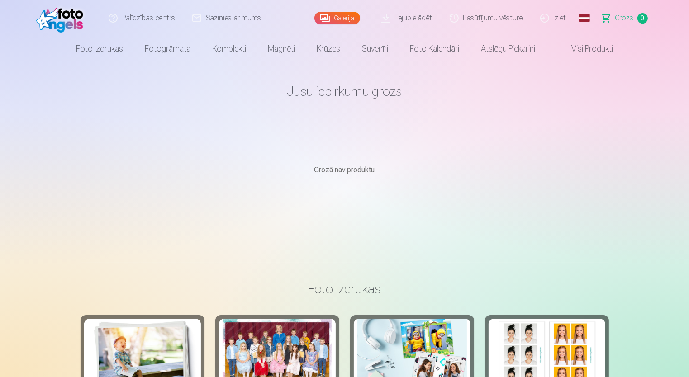
click at [565, 19] on link "Iziet" at bounding box center [553, 18] width 43 height 36
